Goal: Transaction & Acquisition: Obtain resource

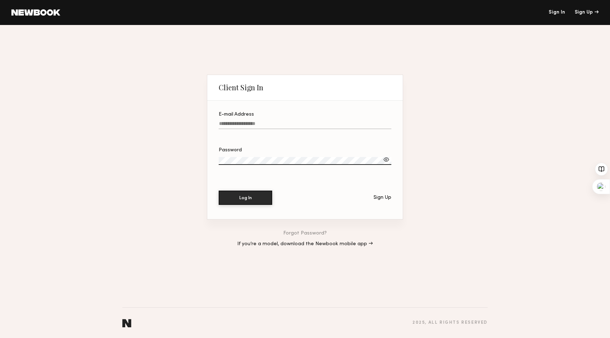
click at [235, 118] on label "E-mail Address" at bounding box center [305, 124] width 173 height 24
click at [235, 121] on input "E-mail Address" at bounding box center [305, 125] width 173 height 8
click at [235, 123] on input "E-mail Address" at bounding box center [305, 125] width 173 height 8
type input "**********"
click at [238, 202] on button "Log In" at bounding box center [246, 197] width 54 height 14
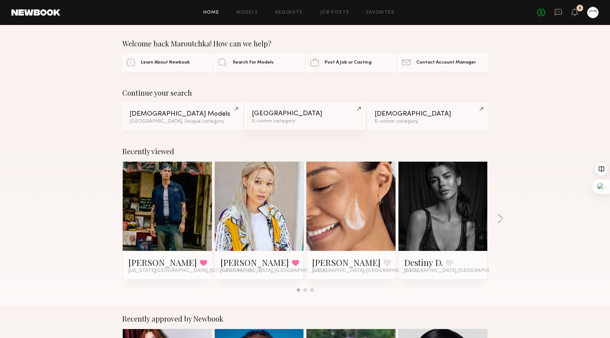
click at [284, 120] on div "E-comm category" at bounding box center [305, 121] width 106 height 5
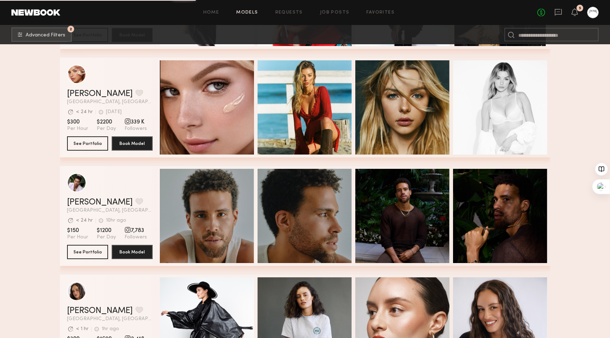
scroll to position [11499, 0]
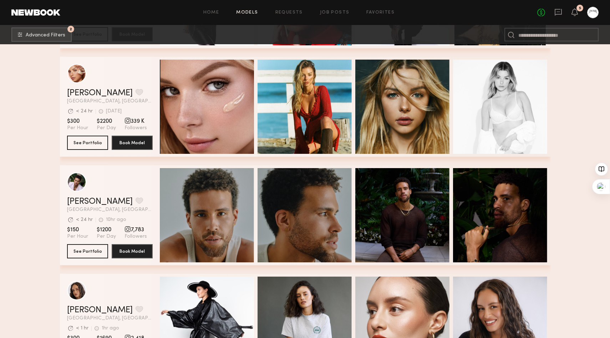
click at [131, 120] on span "339 K" at bounding box center [136, 121] width 22 height 7
click at [86, 141] on button "See Portfolio" at bounding box center [87, 142] width 41 height 14
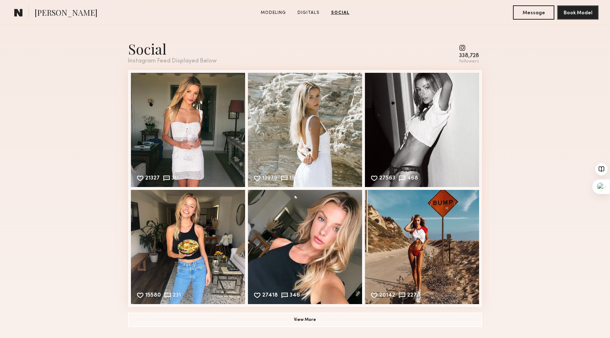
scroll to position [997, 0]
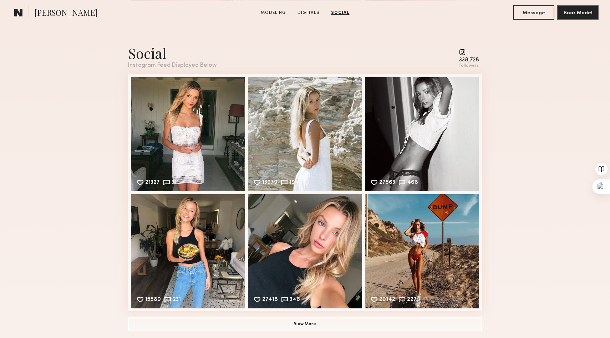
click at [466, 57] on div "338,728" at bounding box center [469, 59] width 20 height 5
drag, startPoint x: 462, startPoint y: 50, endPoint x: 465, endPoint y: 57, distance: 7.7
click at [465, 56] on div "338,728 followers" at bounding box center [469, 59] width 20 height 20
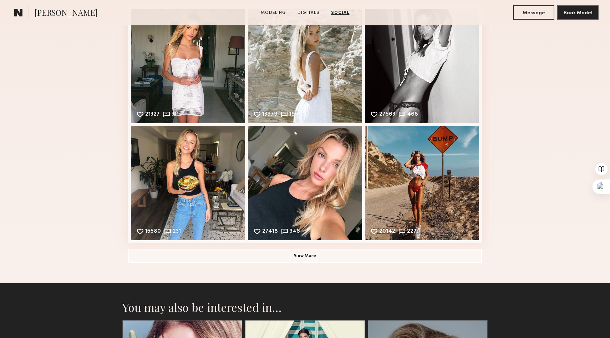
scroll to position [1069, 0]
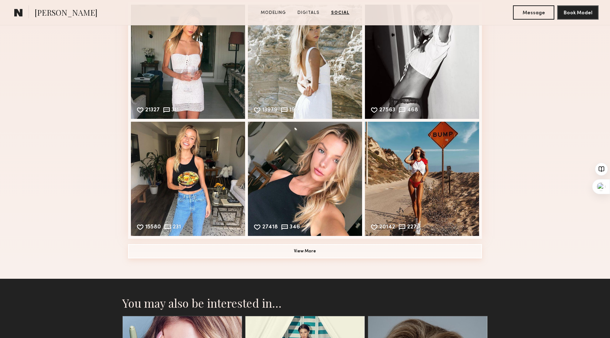
click at [344, 249] on button "View More" at bounding box center [305, 251] width 354 height 14
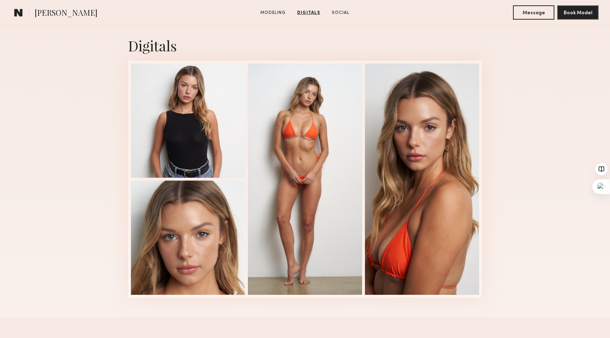
scroll to position [704, 0]
